Goal: Find specific fact: Find contact information

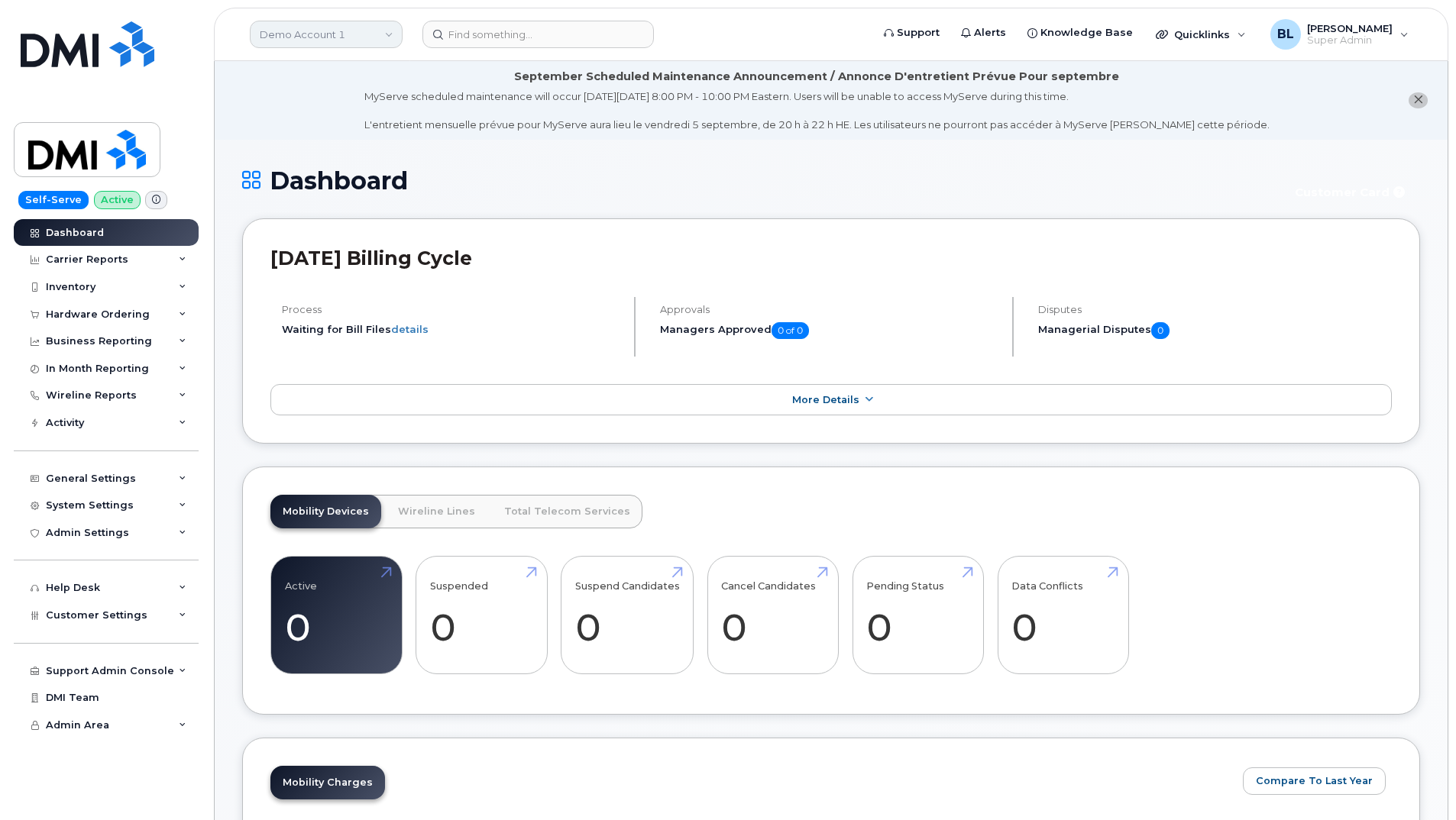
click at [377, 30] on link "Demo Account 1" at bounding box center [327, 34] width 153 height 27
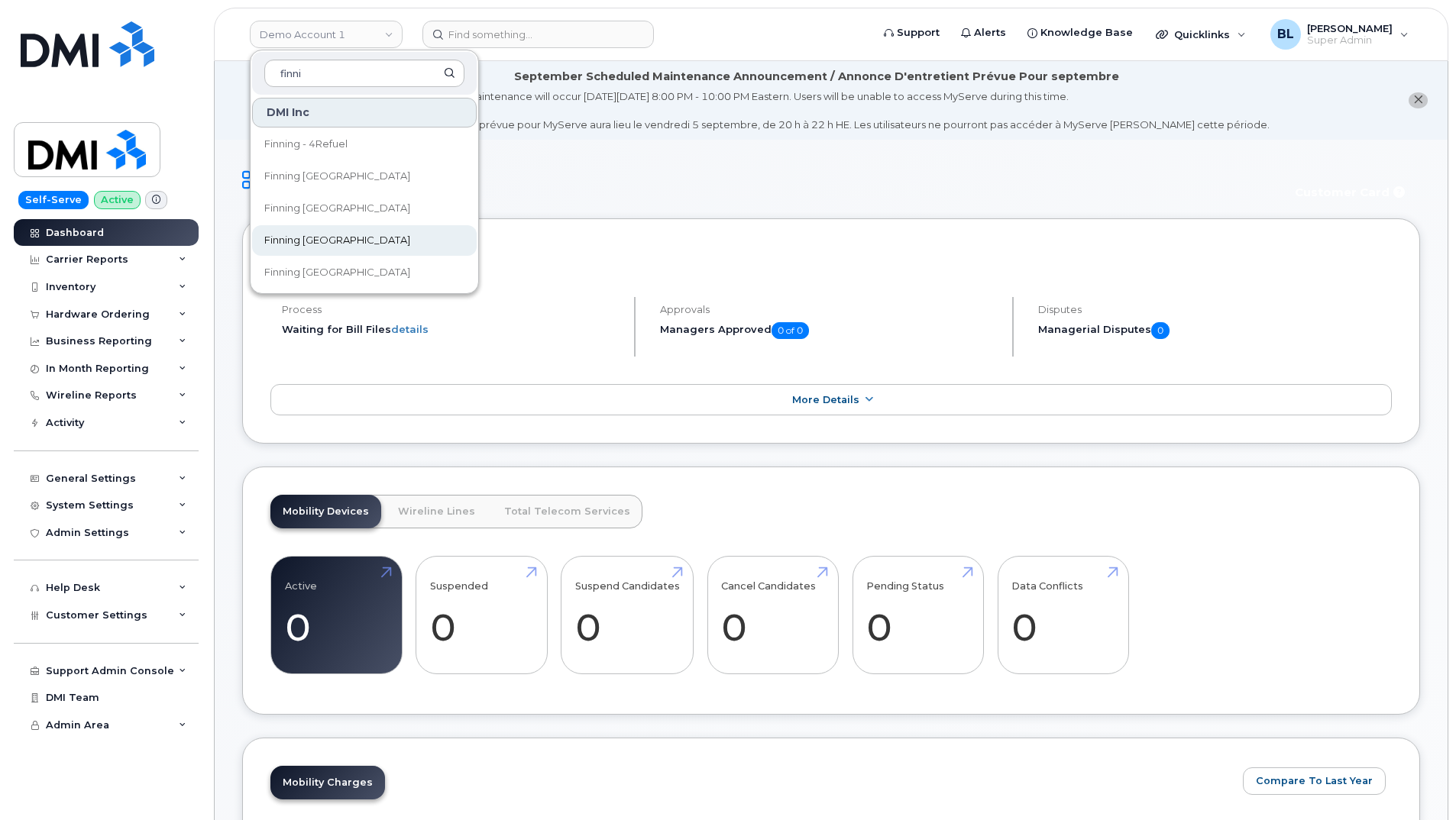
type input "finni"
click at [363, 237] on link "Finning [GEOGRAPHIC_DATA]" at bounding box center [364, 240] width 224 height 31
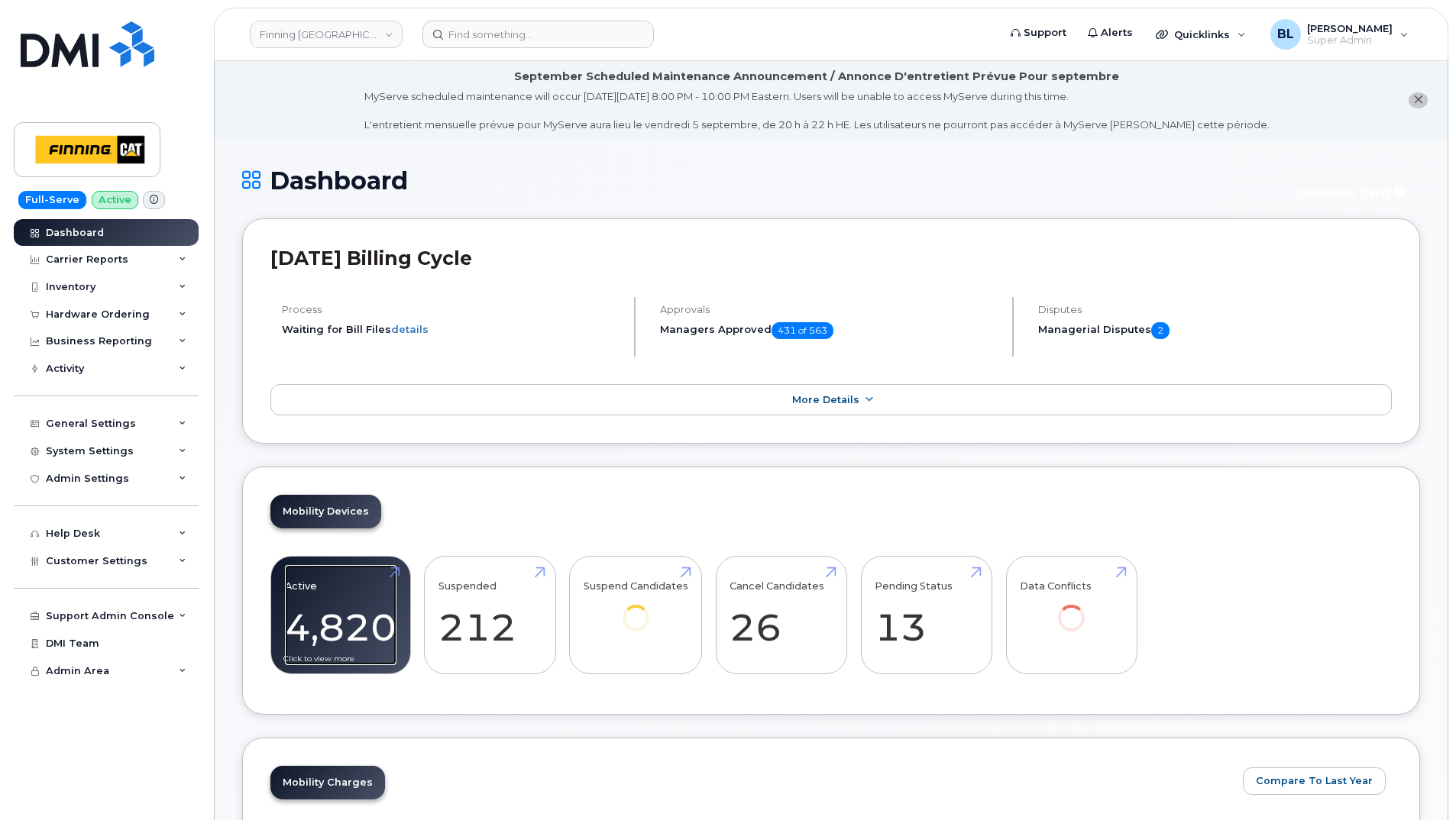
click at [362, 601] on link "Active 4,820 -5%" at bounding box center [341, 615] width 111 height 101
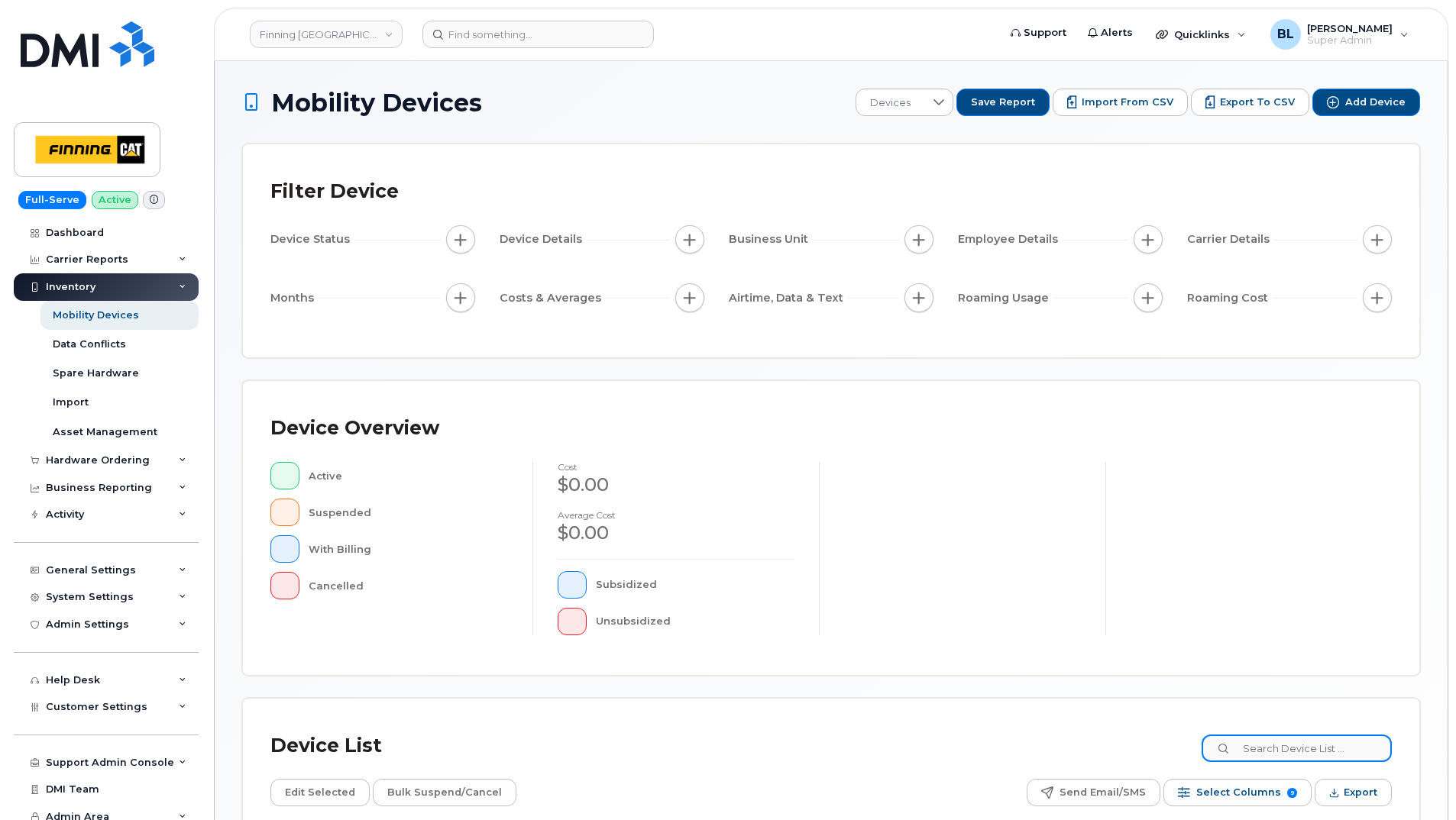
click at [1301, 744] on input at bounding box center [1296, 748] width 190 height 27
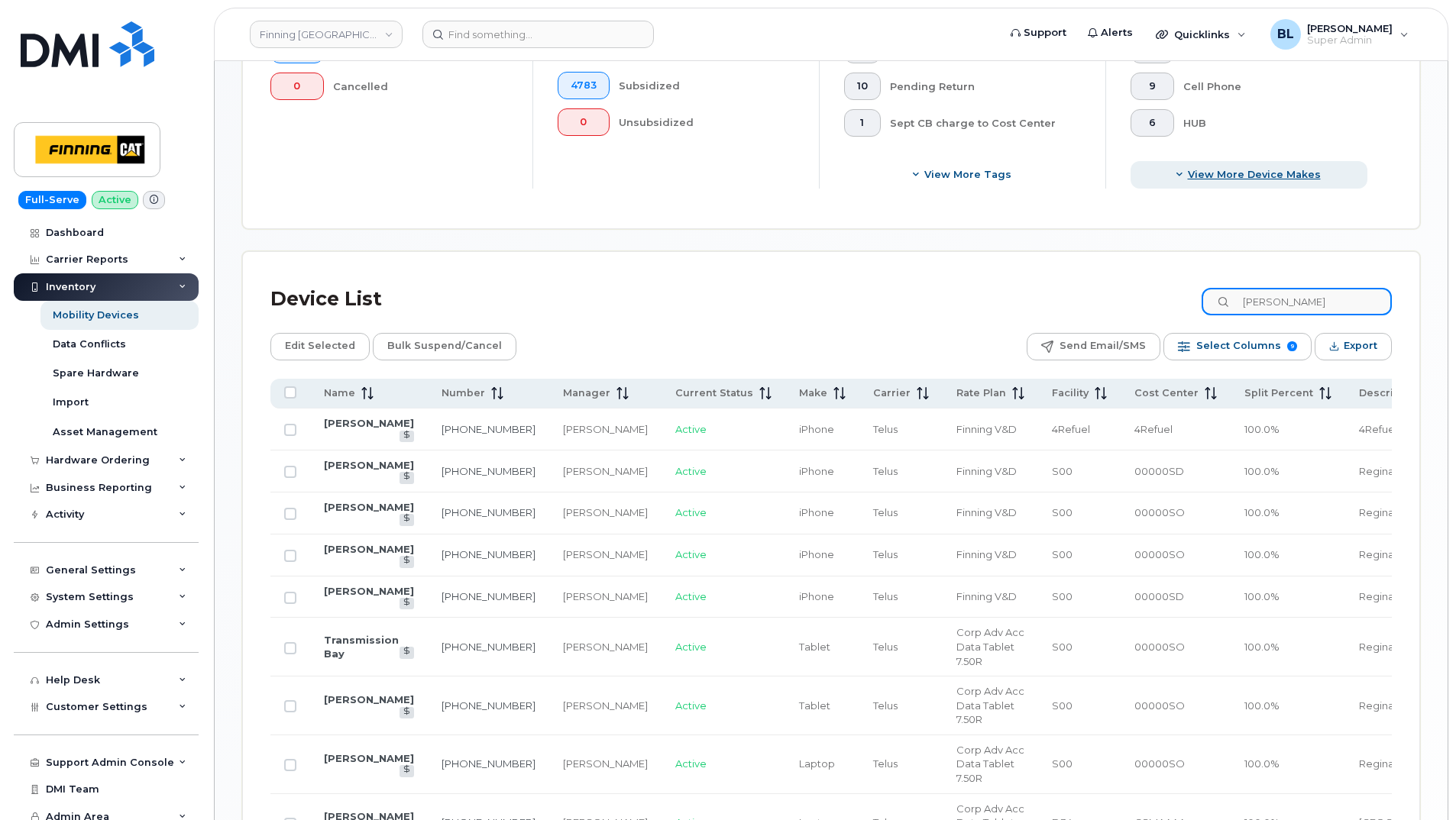
scroll to position [299, 0]
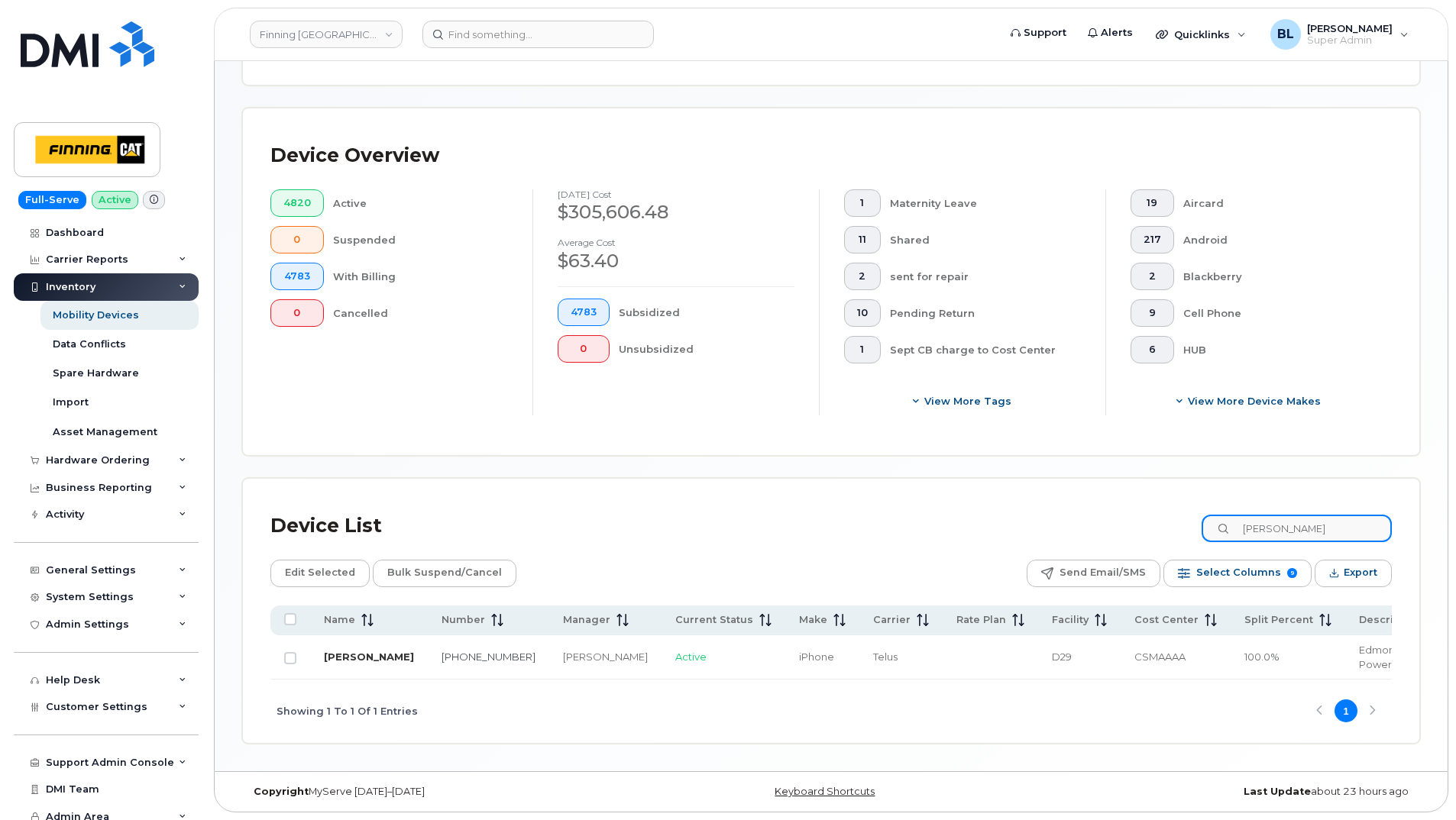
type input "Joshua wong"
click at [337, 663] on link "[PERSON_NAME]" at bounding box center [369, 656] width 90 height 12
click at [755, 479] on div "Device List Joshua wong Edit Selected Bulk Suspend/Cancel Send Email/SMS Select…" at bounding box center [831, 611] width 1177 height 264
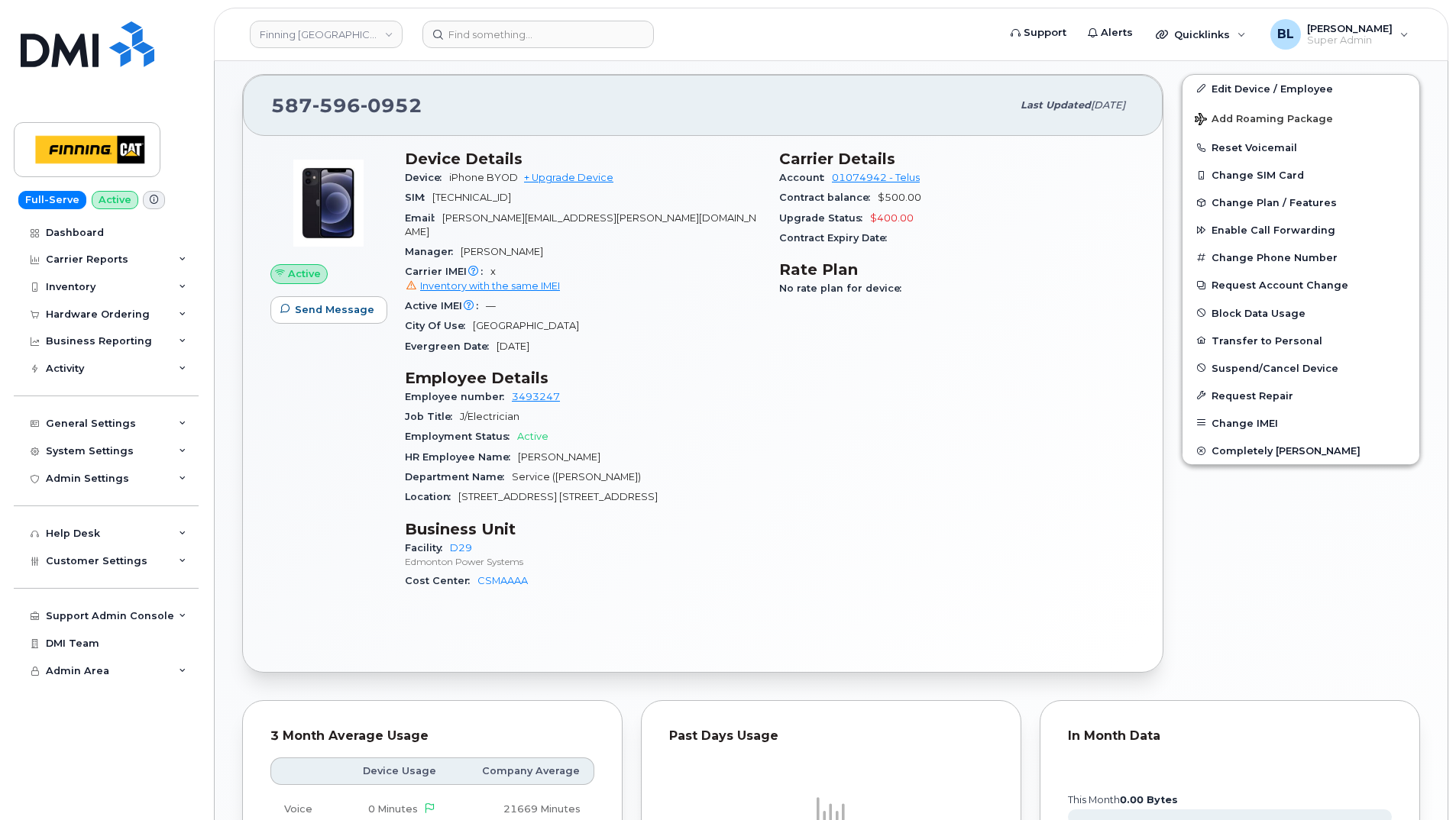
scroll to position [984, 0]
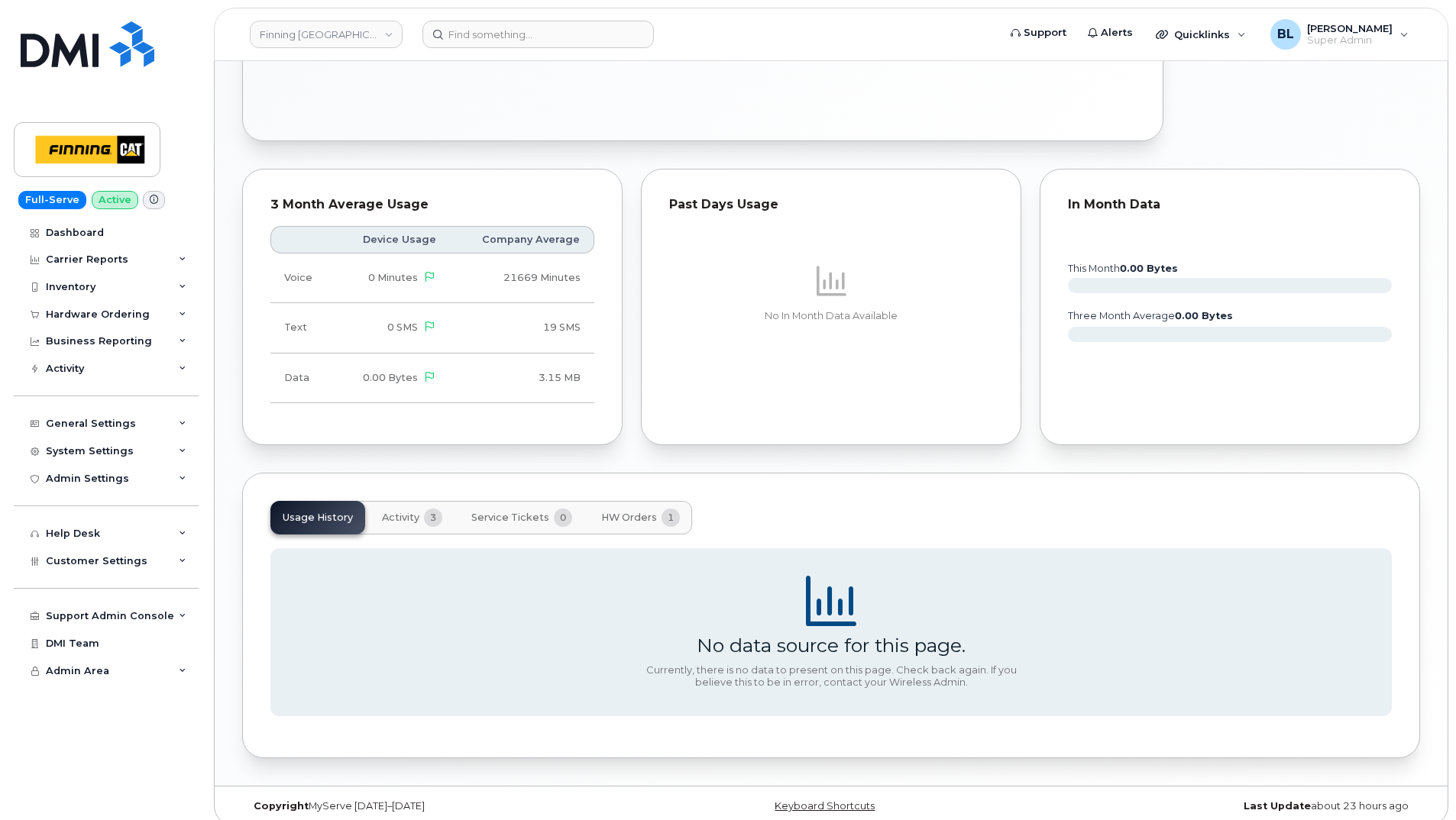
click at [430, 509] on span "3" at bounding box center [433, 518] width 18 height 18
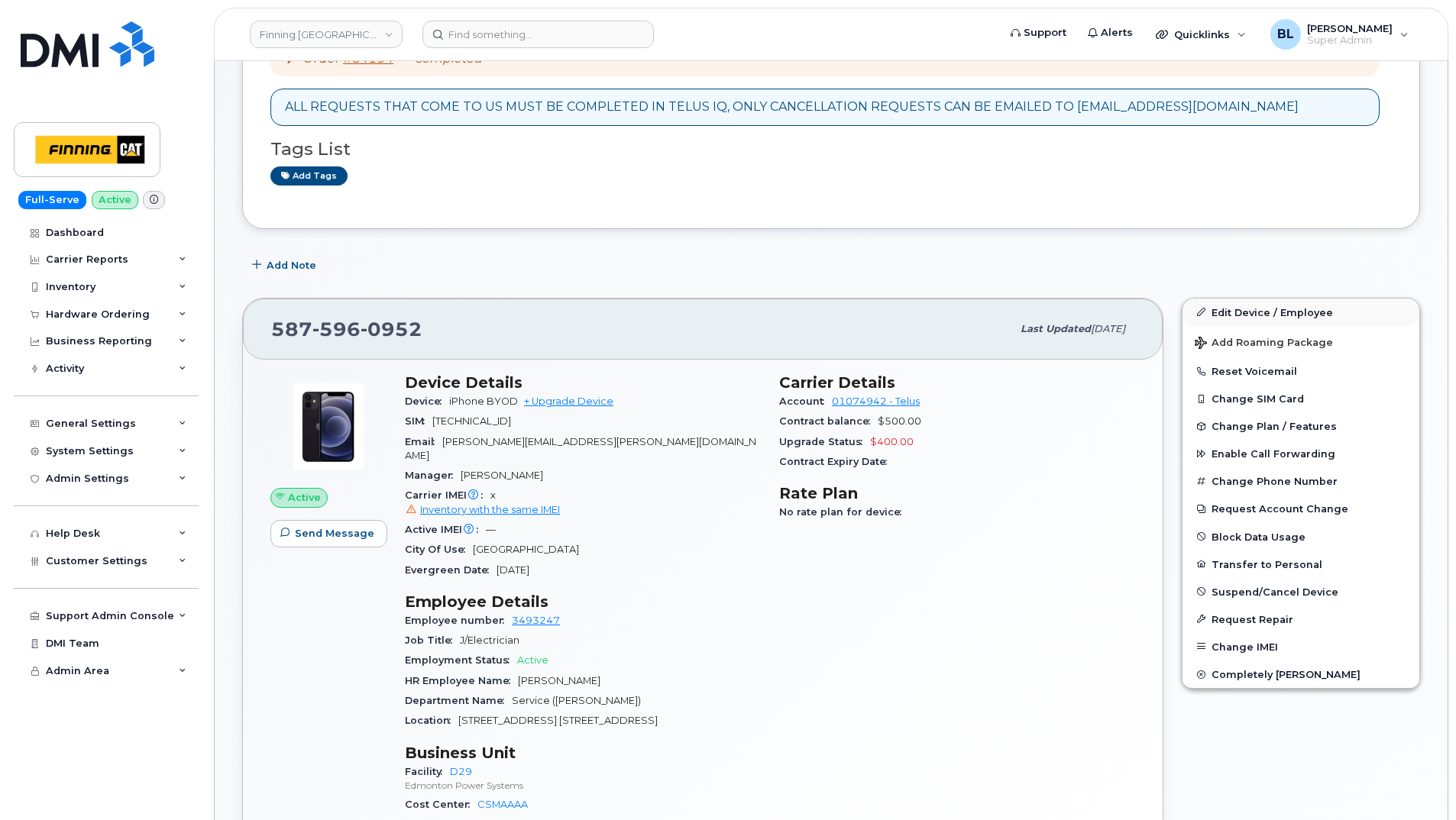
scroll to position [0, 0]
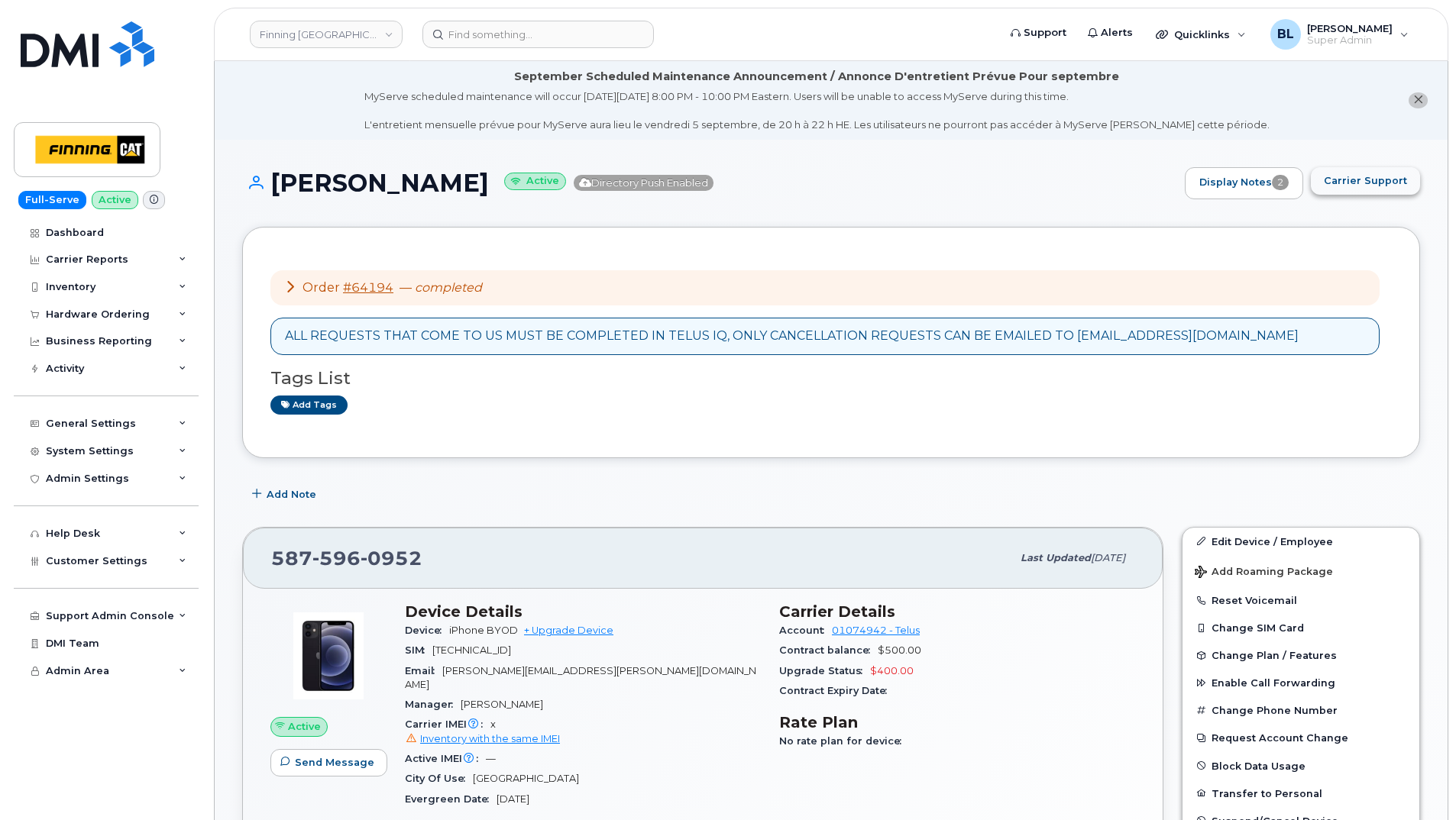
click at [1364, 184] on span "Carrier Support" at bounding box center [1365, 180] width 83 height 14
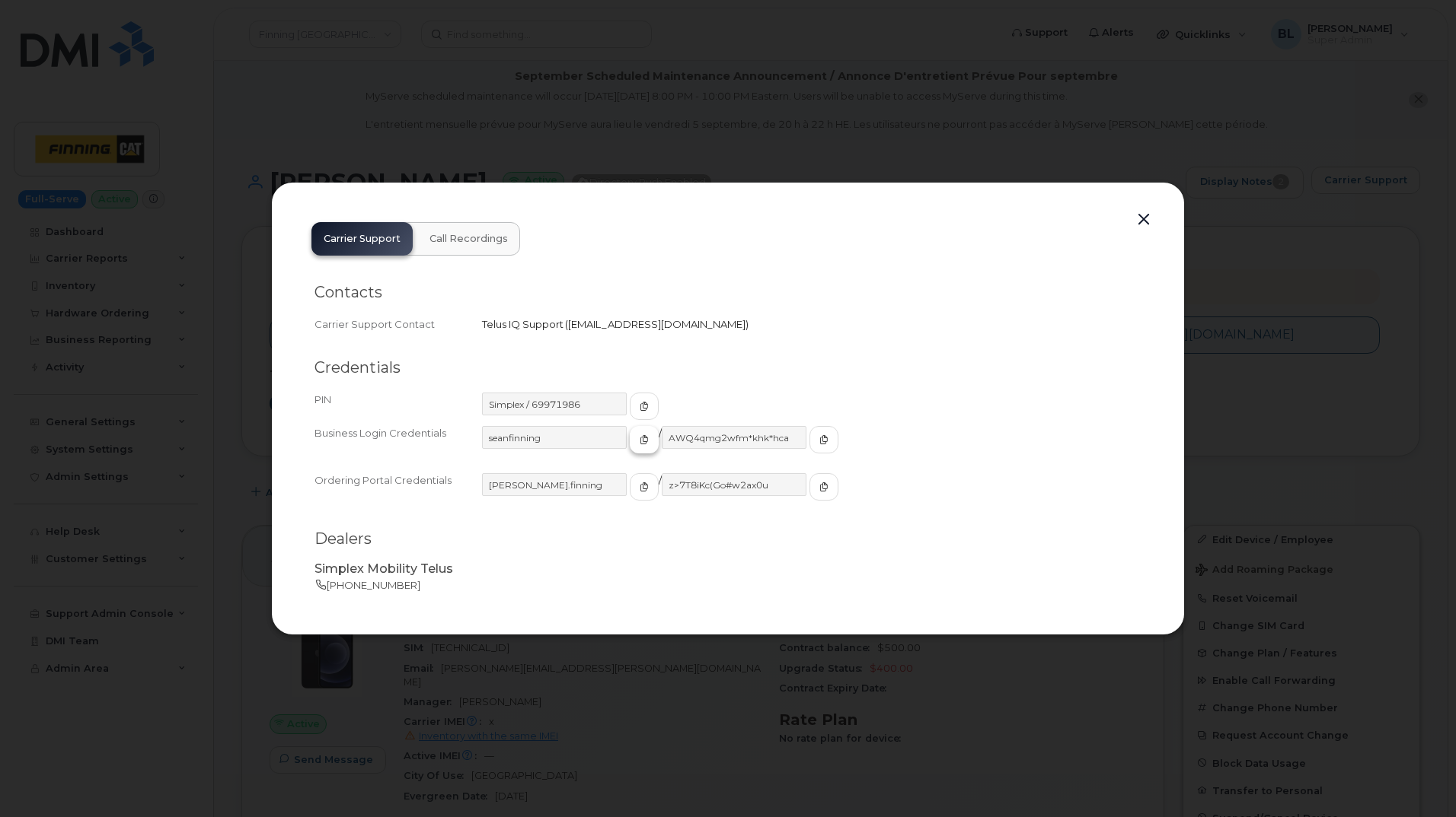
click at [629, 437] on button "button" at bounding box center [644, 440] width 29 height 27
click at [819, 445] on icon "button" at bounding box center [823, 440] width 9 height 9
click at [1139, 220] on button "button" at bounding box center [1144, 220] width 23 height 22
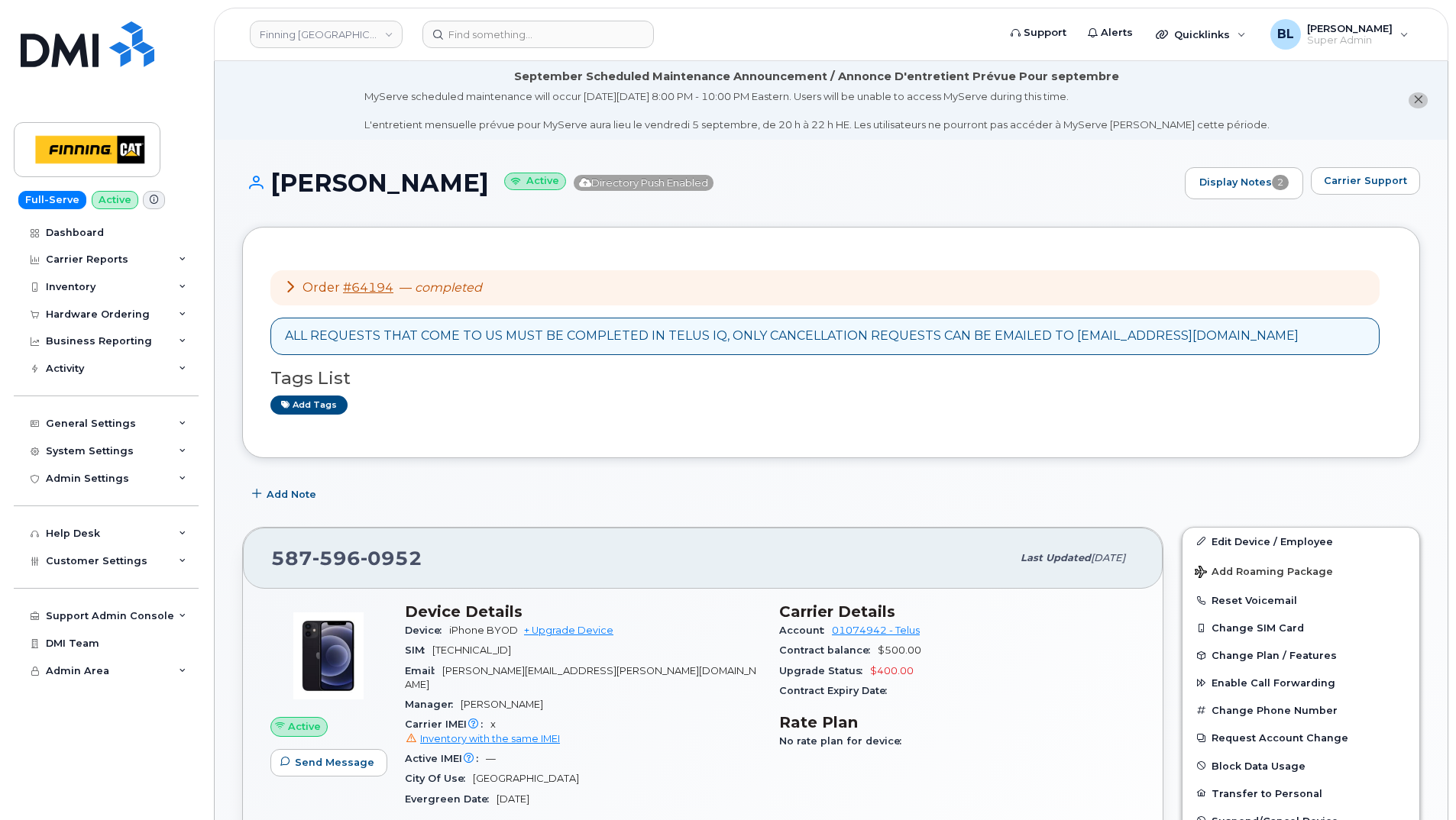
click at [361, 569] on span "596" at bounding box center [391, 558] width 61 height 23
copy span "[PHONE_NUMBER]"
click at [810, 442] on div "Order #64194 — completed ALL REQUESTS THAT COME TO US MUST BE COMPLETED IN TELU…" at bounding box center [831, 342] width 1178 height 232
click at [940, 414] on div "Add tags" at bounding box center [824, 405] width 1109 height 19
